Goal: Information Seeking & Learning: Learn about a topic

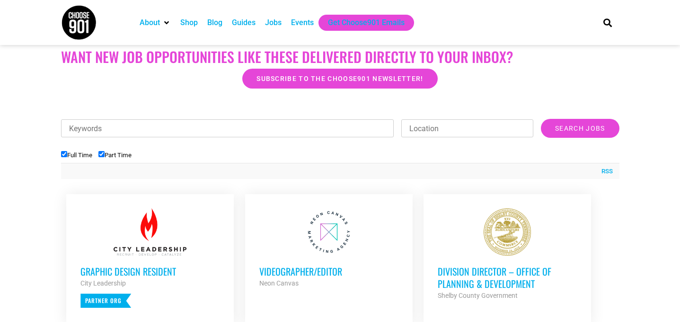
scroll to position [240, 0]
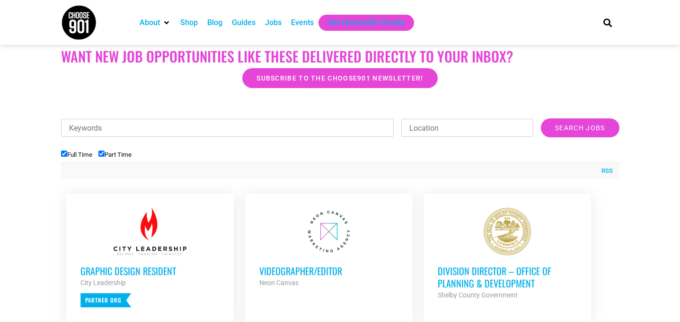
click at [105, 155] on input "Part Time" at bounding box center [101, 153] width 6 height 6
checkbox input "false"
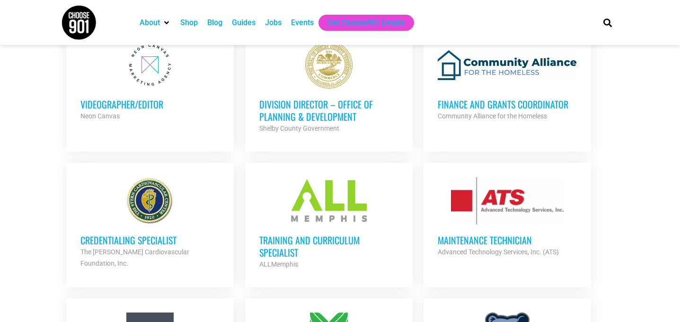
scroll to position [411, 0]
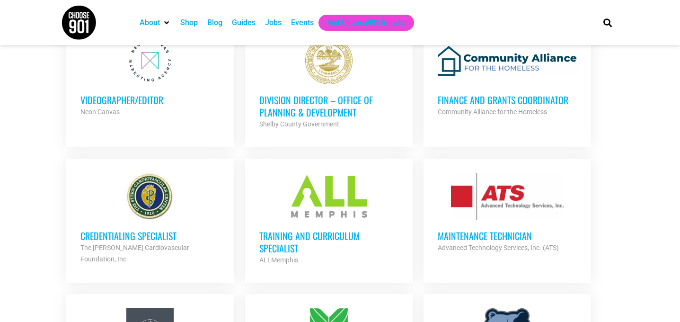
click at [485, 99] on h3 "Finance and Grants Coordinator" at bounding box center [507, 100] width 139 height 12
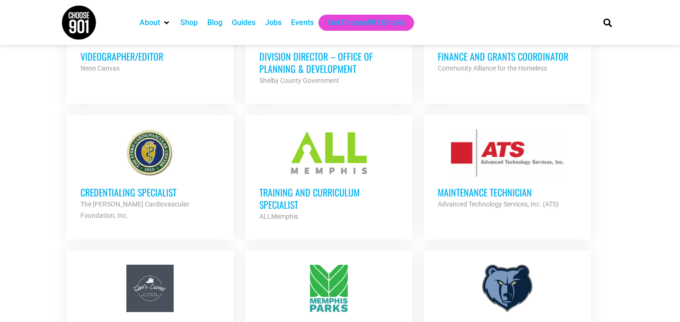
scroll to position [479, 0]
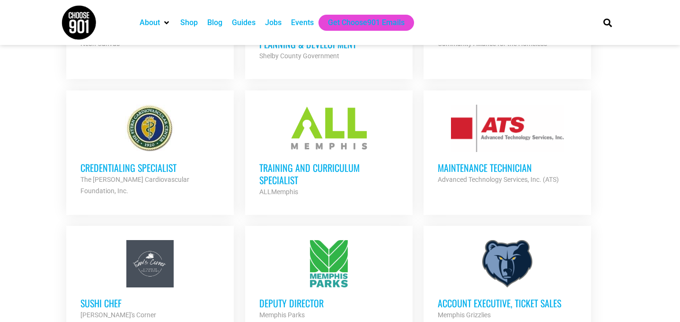
click at [292, 166] on h3 "Training and Curriculum Specialist" at bounding box center [328, 173] width 139 height 25
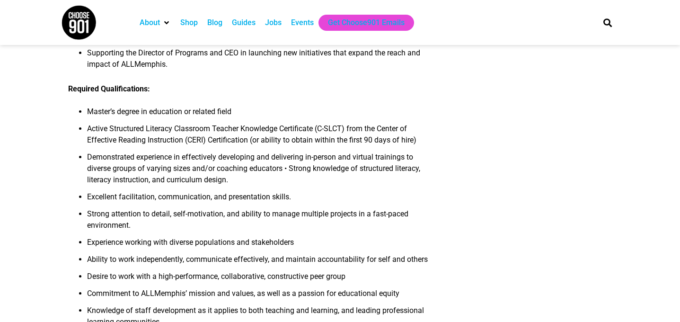
scroll to position [638, 0]
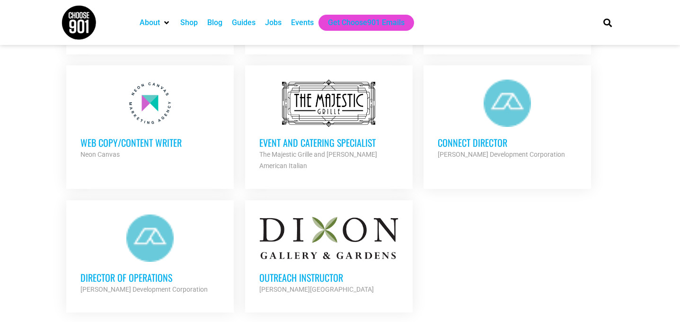
scroll to position [1068, 0]
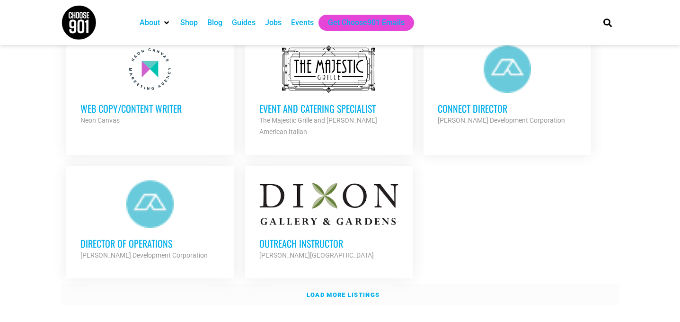
click at [343, 291] on strong "Load more listings" at bounding box center [343, 294] width 73 height 7
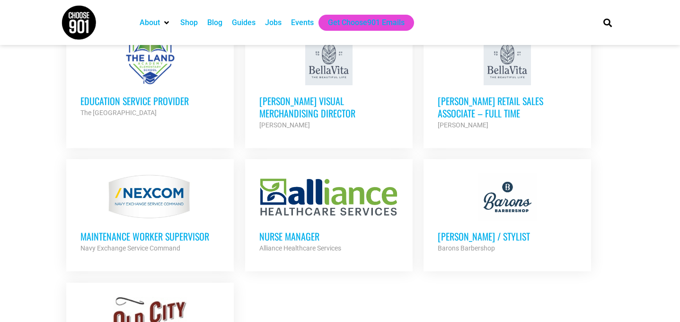
scroll to position [1902, 0]
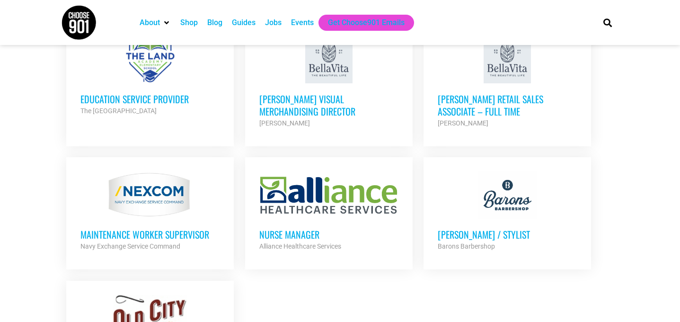
click at [479, 94] on h3 "Bella Vita Retail Sales Associate – Full Time" at bounding box center [507, 105] width 139 height 25
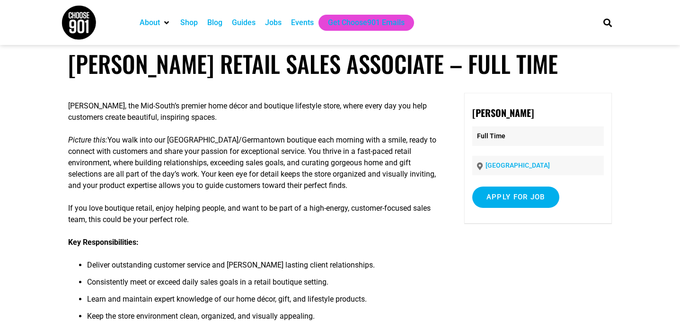
scroll to position [8, 0]
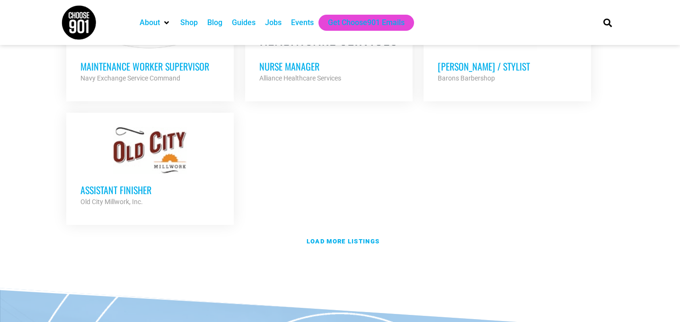
scroll to position [2077, 0]
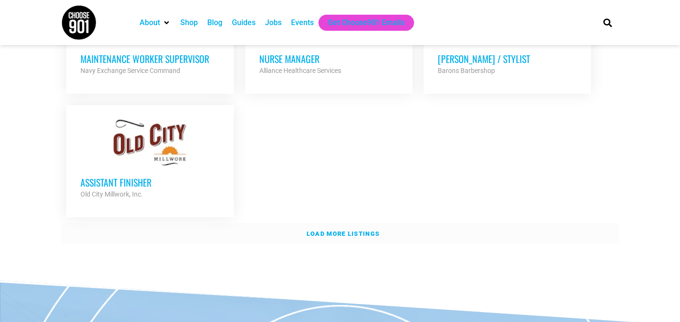
click at [352, 234] on link "Load more listings" at bounding box center [340, 234] width 558 height 22
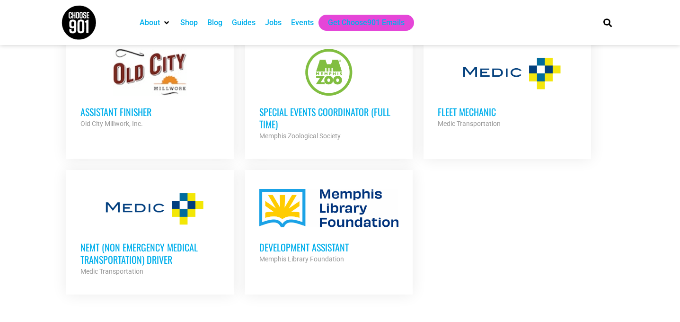
scroll to position [2149, 0]
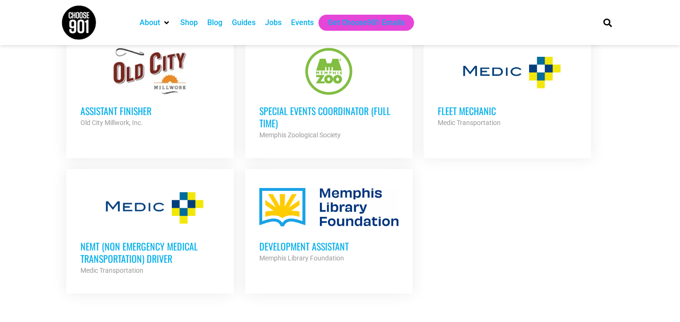
click at [347, 106] on h3 "Special Events Coordinator (Full Time)" at bounding box center [328, 117] width 139 height 25
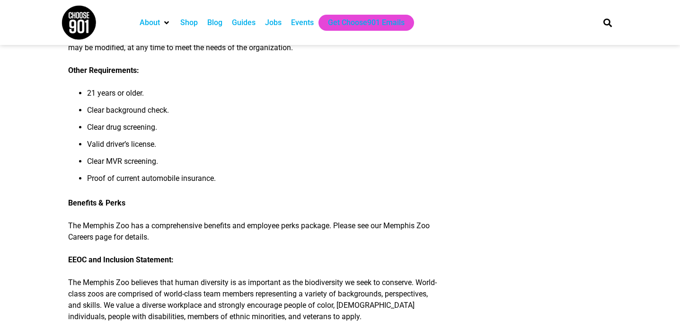
scroll to position [1539, 0]
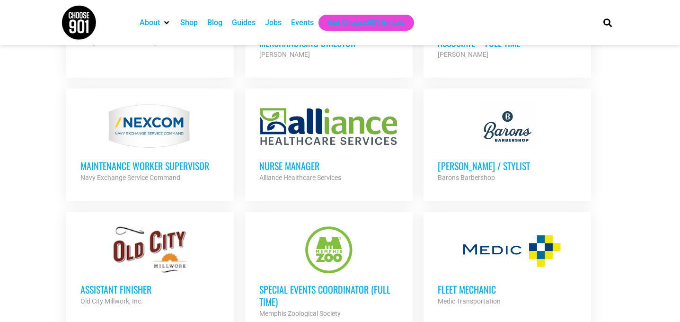
scroll to position [1967, 0]
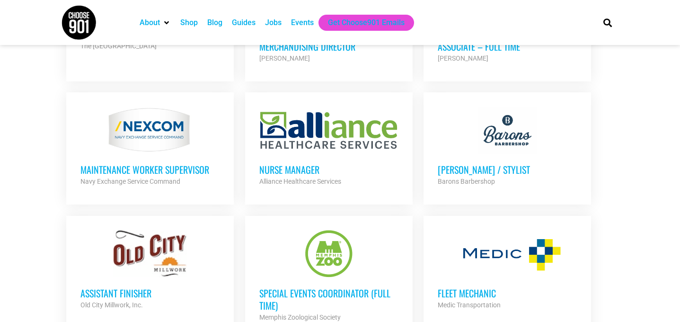
click at [306, 287] on h3 "Special Events Coordinator (Full Time)" at bounding box center [328, 299] width 139 height 25
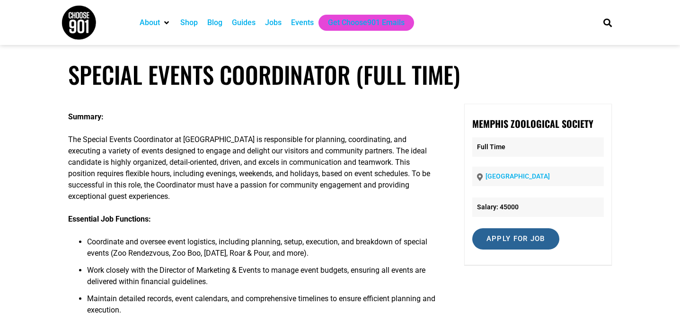
click at [521, 237] on input "Apply for job" at bounding box center [515, 238] width 87 height 21
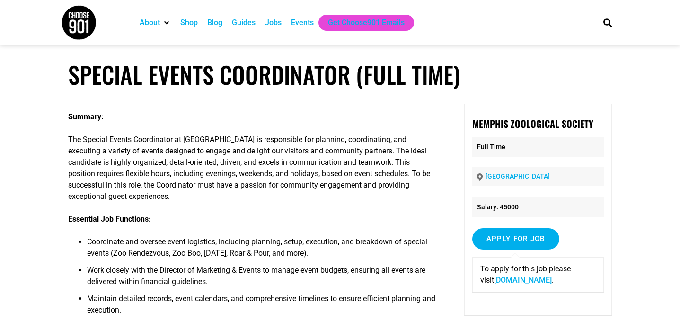
click at [507, 282] on link "[DOMAIN_NAME]" at bounding box center [523, 279] width 58 height 9
